Goal: Submit feedback/report problem: Submit feedback/report problem

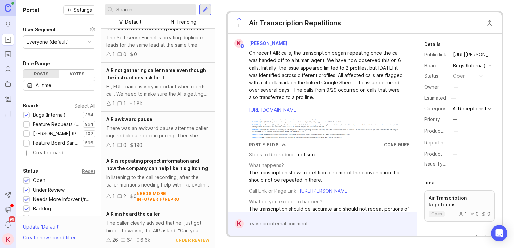
scroll to position [288, 0]
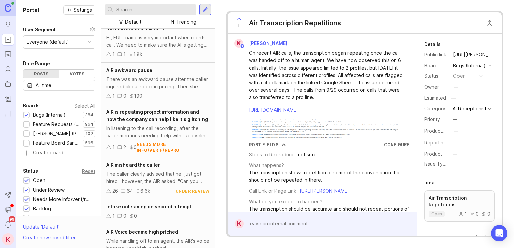
click at [171, 11] on input "text" at bounding box center [154, 9] width 77 height 7
click at [171, 10] on input "text" at bounding box center [154, 9] width 77 height 7
type input "did not speak"
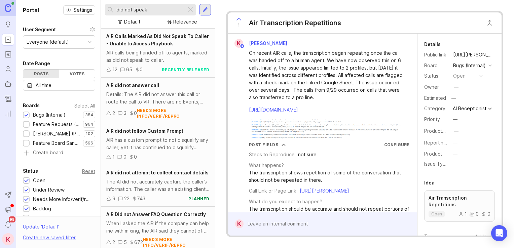
click at [166, 46] on span "AIR Calls Marked As Did Not Speak To Caller - Unable to Access Playbook" at bounding box center [157, 39] width 103 height 13
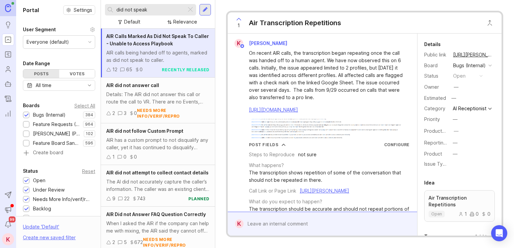
click at [161, 42] on span "AIR Calls Marked As Did Not Speak To Caller - Unable to Access Playbook" at bounding box center [157, 39] width 103 height 13
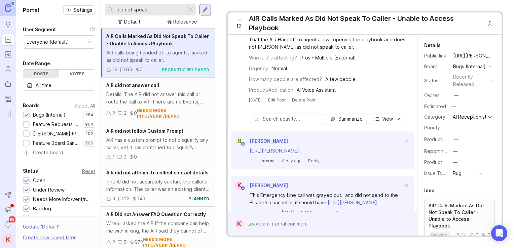
scroll to position [66, 0]
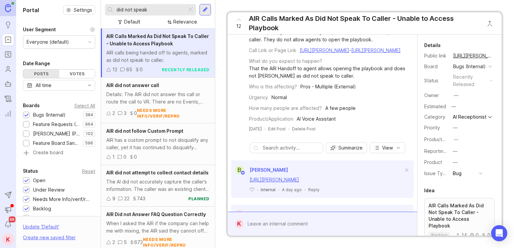
drag, startPoint x: 358, startPoint y: 83, endPoint x: 360, endPoint y: 50, distance: 33.0
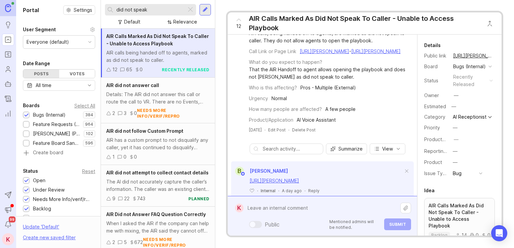
click at [289, 224] on div "Public Mentioned admins will be notified. Submit" at bounding box center [326, 216] width 167 height 29
click at [260, 209] on textarea at bounding box center [321, 208] width 157 height 13
paste textarea "[URL][PERSON_NAME]"
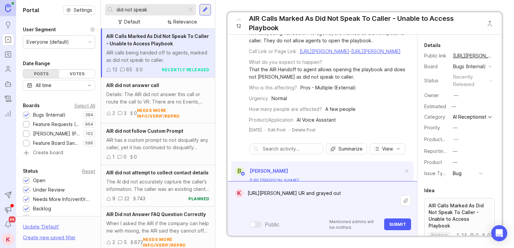
click at [262, 212] on textarea "[URL][PERSON_NAME] UR and grayed out" at bounding box center [321, 201] width 157 height 28
paste textarea "[URL][PERSON_NAME]"
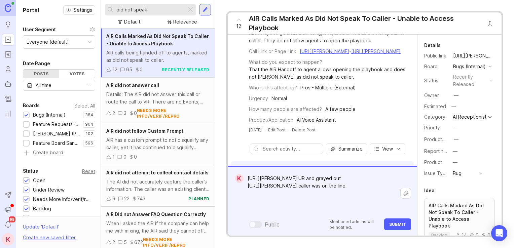
click at [261, 211] on textarea "[URL][PERSON_NAME] UR and grayed out [URL][PERSON_NAME] caller was on the line" at bounding box center [321, 193] width 157 height 42
paste textarea "[URL][PERSON_NAME]"
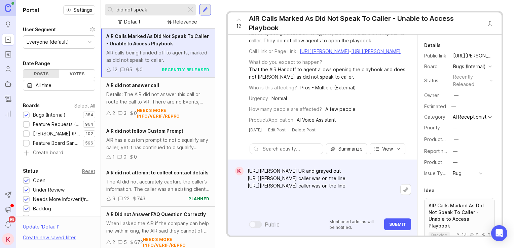
click at [341, 209] on textarea "[URL][PERSON_NAME] UR and grayed out [URL][PERSON_NAME] caller was on the line …" at bounding box center [321, 190] width 157 height 50
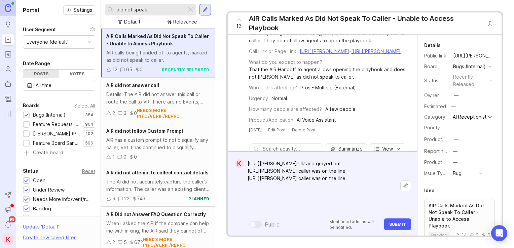
paste textarea "[URL][PERSON_NAME]"
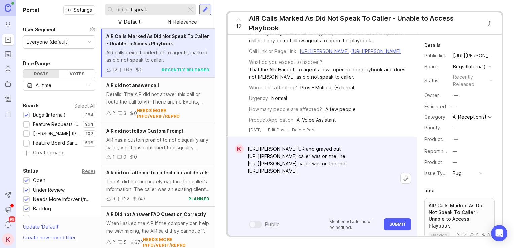
click at [272, 206] on textarea "[URL][PERSON_NAME] UR and grayed out [URL][PERSON_NAME] caller was on the line …" at bounding box center [321, 179] width 157 height 72
paste textarea "[URL][PERSON_NAME]"
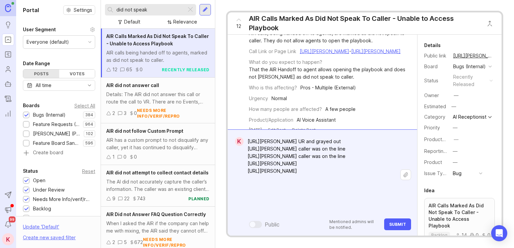
click at [305, 207] on textarea "[URL][PERSON_NAME] UR and grayed out [URL][PERSON_NAME] caller was on the line …" at bounding box center [321, 174] width 157 height 79
paste textarea "as greyed out and upon answering there's was hold music. No one was on the line"
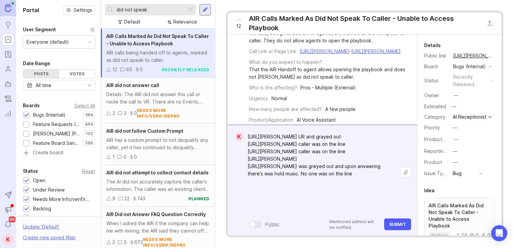
click at [334, 213] on textarea "[URL][PERSON_NAME] UR and grayed out [URL][PERSON_NAME] caller was on the line …" at bounding box center [321, 173] width 157 height 87
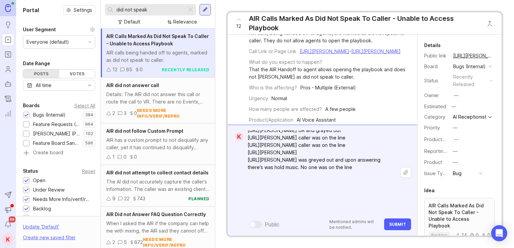
paste textarea "[URL][PERSON_NAME]"
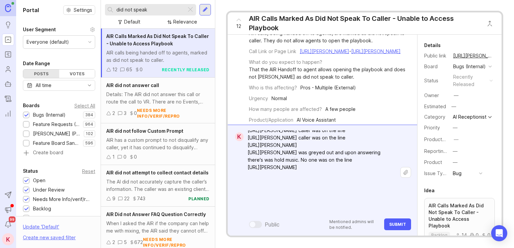
scroll to position [21, 0]
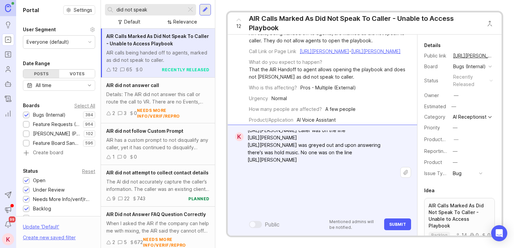
click at [257, 213] on textarea "[URL][PERSON_NAME] UR and grayed out [URL][PERSON_NAME] caller was on the line …" at bounding box center [321, 163] width 157 height 109
paste textarea "[URL][PERSON_NAME]"
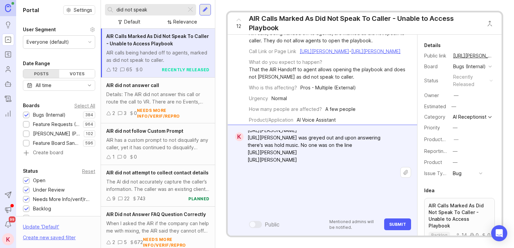
click at [285, 214] on textarea "[URL][PERSON_NAME] UR and grayed out [URL][PERSON_NAME] caller was on the line …" at bounding box center [321, 160] width 157 height 116
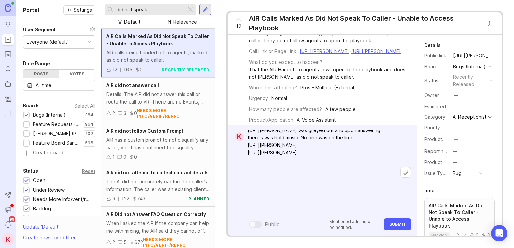
click at [278, 213] on textarea "[URL][PERSON_NAME] UR and grayed out [URL][PERSON_NAME] caller was on the line …" at bounding box center [321, 156] width 157 height 124
paste textarea "[URL][PERSON_NAME]"
type textarea "[URL][PERSON_NAME] UR and grayed out [URL][PERSON_NAME] caller was on the line …"
click at [319, 210] on textarea "[URL][PERSON_NAME] UR and grayed out [URL][PERSON_NAME] caller was on the line …" at bounding box center [321, 152] width 157 height 131
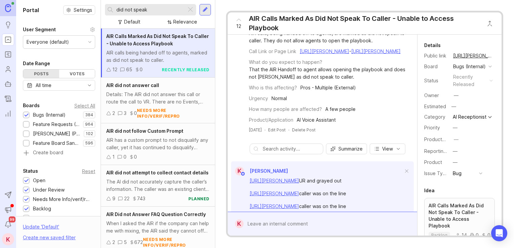
scroll to position [0, 0]
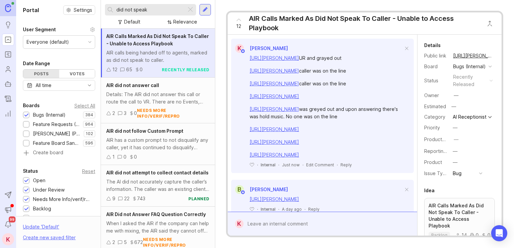
drag, startPoint x: 315, startPoint y: 186, endPoint x: 309, endPoint y: 218, distance: 33.2
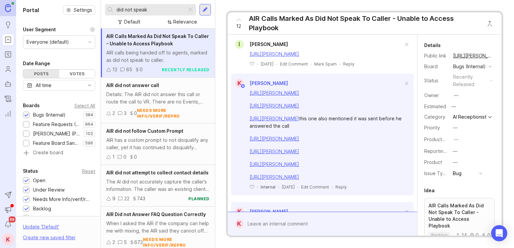
drag, startPoint x: 361, startPoint y: 141, endPoint x: 353, endPoint y: 136, distance: 9.6
drag, startPoint x: 349, startPoint y: 142, endPoint x: 390, endPoint y: 135, distance: 42.0
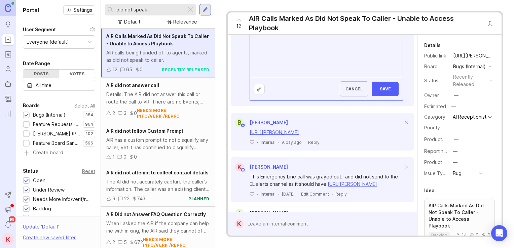
scroll to position [331, 0]
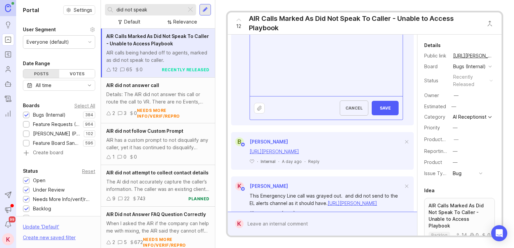
click at [309, 96] on textarea "[URL][PERSON_NAME] UR and grayed out [URL][PERSON_NAME] caller was on the line …" at bounding box center [326, 4] width 153 height 183
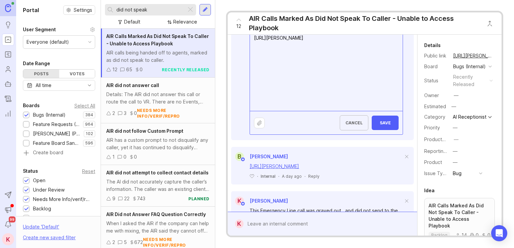
click at [307, 111] on textarea "[URL][PERSON_NAME] UR and grayed out [URL][PERSON_NAME] caller was on the line …" at bounding box center [326, 12] width 153 height 198
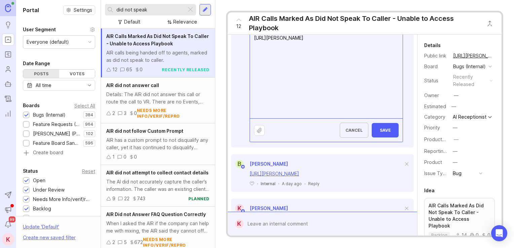
paste textarea "[URL][PERSON_NAME]"
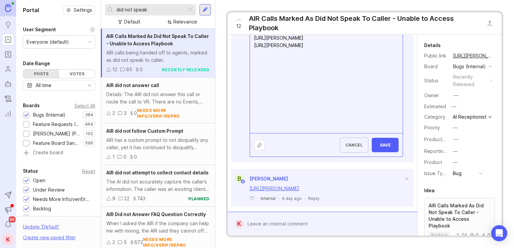
click at [296, 133] on textarea "[URL][PERSON_NAME] UR and grayed out [URL][PERSON_NAME] caller was on the line …" at bounding box center [326, 23] width 153 height 220
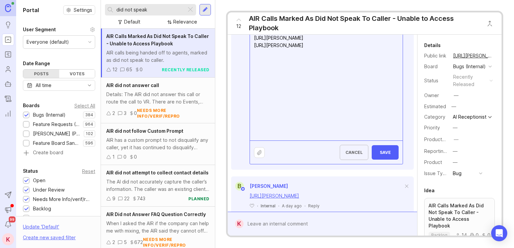
paste textarea "[URL][PERSON_NAME]"
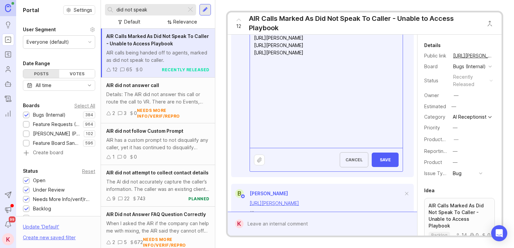
drag, startPoint x: 293, startPoint y: 147, endPoint x: 250, endPoint y: 141, distance: 42.9
click at [250, 141] on textarea "[URL][PERSON_NAME] UR and grayed out [URL][PERSON_NAME] caller was on the line …" at bounding box center [326, 30] width 153 height 235
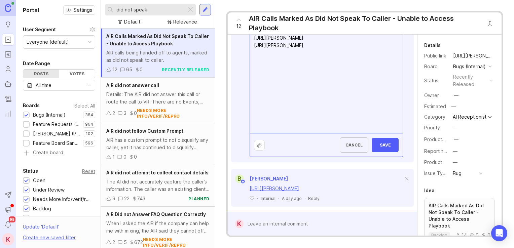
click at [293, 133] on textarea "[URL][PERSON_NAME] UR and grayed out [URL][PERSON_NAME] caller was on the line …" at bounding box center [326, 23] width 153 height 220
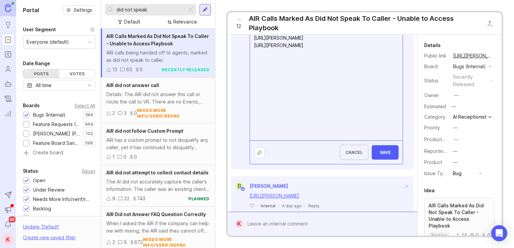
paste textarea "[URL][PERSON_NAME]"
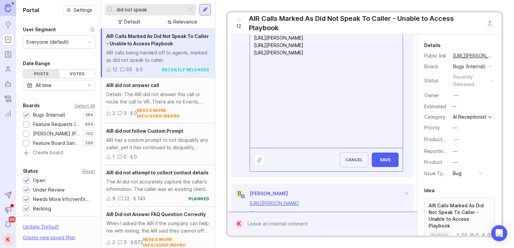
click at [310, 148] on textarea "[URL][PERSON_NAME] UR and grayed out [URL][PERSON_NAME] caller was on the line …" at bounding box center [326, 30] width 153 height 235
paste textarea "This call was greyed out. I was able to place the transfer but wasn't able to s…"
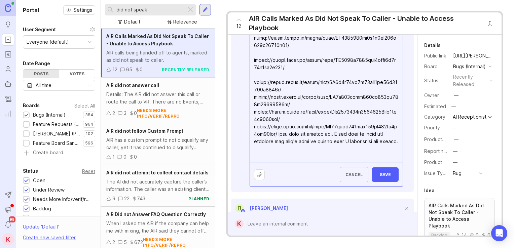
click at [285, 163] on textarea at bounding box center [326, 38] width 153 height 250
paste textarea "[URL][PERSON_NAME]"
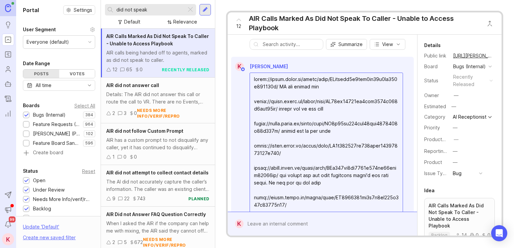
scroll to position [164, 0]
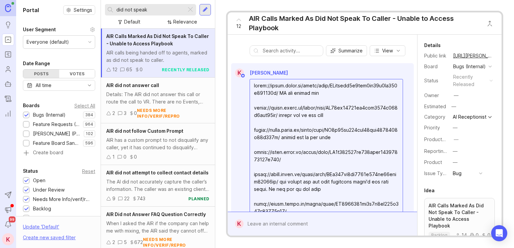
click at [254, 115] on textarea at bounding box center [326, 207] width 153 height 257
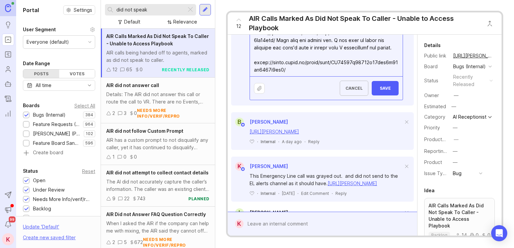
scroll to position [447, 0]
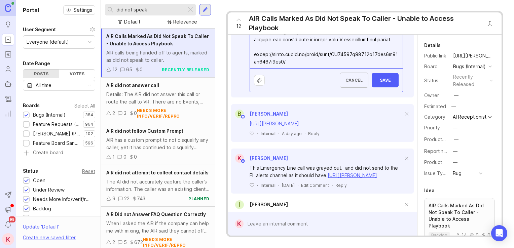
type textarea "[DATE]- [DATE] calls with this issue [URL][PERSON_NAME] UR and grayed out [URL]…"
click at [387, 83] on span "Save" at bounding box center [385, 80] width 16 height 5
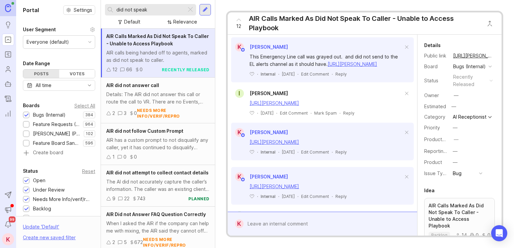
scroll to position [707, 0]
